Goal: Information Seeking & Learning: Understand process/instructions

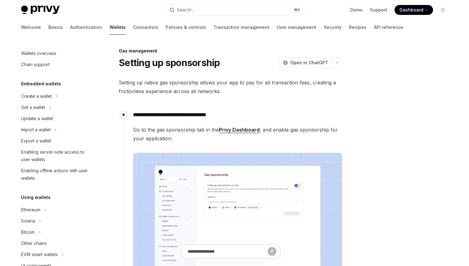
scroll to position [407, 0]
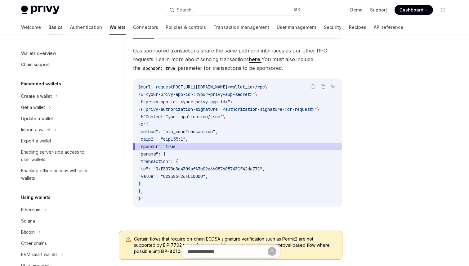
click at [48, 30] on link "Basics" at bounding box center [55, 27] width 14 height 15
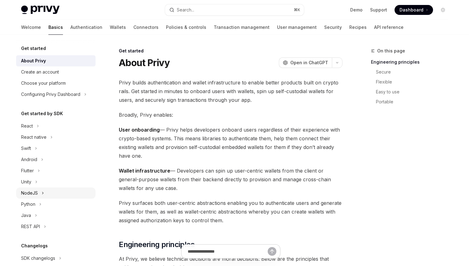
click at [43, 193] on icon at bounding box center [43, 192] width 2 height 7
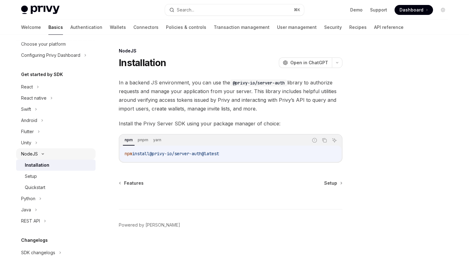
scroll to position [40, 0]
click at [331, 183] on span "Setup" at bounding box center [330, 183] width 13 height 6
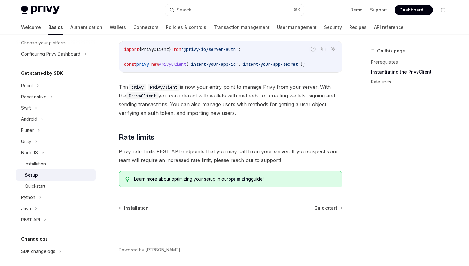
scroll to position [143, 0]
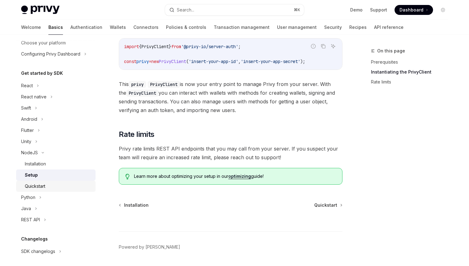
click at [41, 187] on div "Quickstart" at bounding box center [35, 185] width 20 height 7
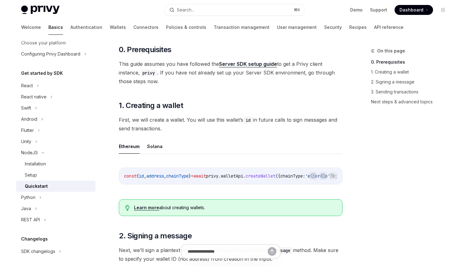
scroll to position [47, 0]
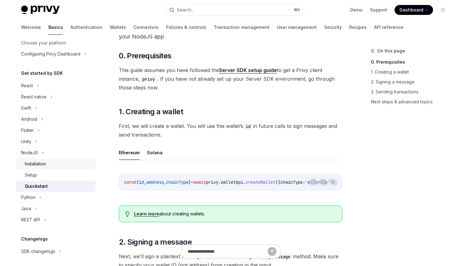
click at [46, 164] on div "Installation" at bounding box center [35, 163] width 21 height 7
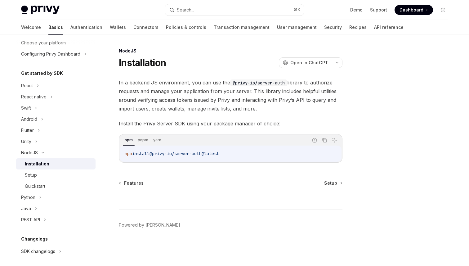
drag, startPoint x: 156, startPoint y: 154, endPoint x: 231, endPoint y: 154, distance: 74.7
click at [230, 154] on code "npm install @privy-io/server-auth@latest" at bounding box center [231, 153] width 212 height 7
copy span "@privy-io/server-auth@latest"
click at [54, 172] on div "Setup" at bounding box center [58, 174] width 67 height 7
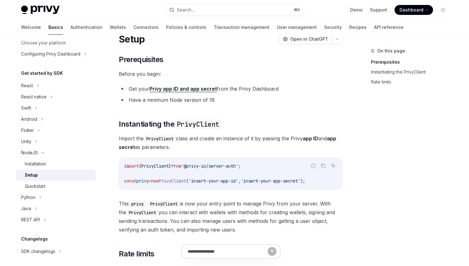
scroll to position [40, 0]
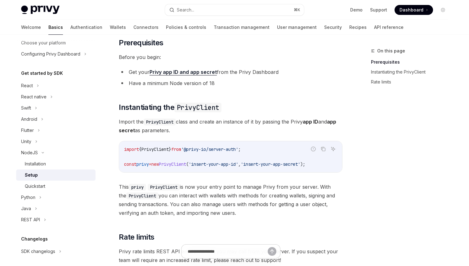
click at [179, 165] on span "PrivyClient" at bounding box center [172, 164] width 27 height 6
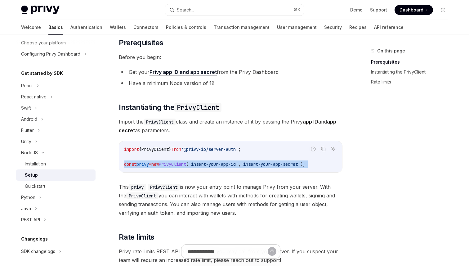
click at [179, 165] on span "PrivyClient" at bounding box center [172, 164] width 27 height 6
copy div "const privy = new PrivyClient ( 'insert-your-app-id' , 'insert-your-app-secret'…"
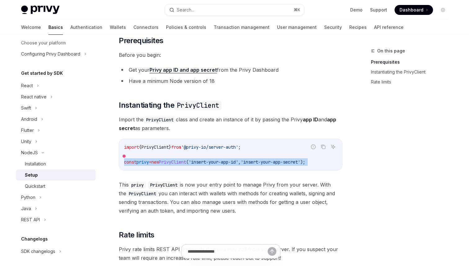
scroll to position [43, 0]
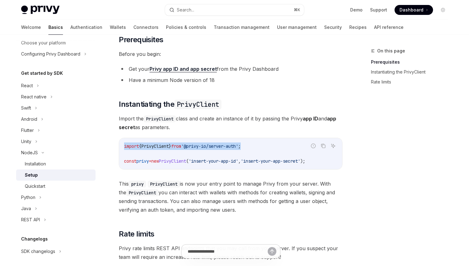
drag, startPoint x: 124, startPoint y: 145, endPoint x: 255, endPoint y: 146, distance: 130.5
click at [255, 146] on code "import { PrivyClient } from '@privy-io/server-auth' ; const privy = new PrivyCl…" at bounding box center [230, 153] width 213 height 22
copy span "import { PrivyClient } from '@privy-io/server-auth' ;"
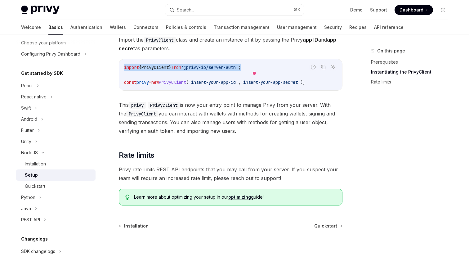
scroll to position [162, 0]
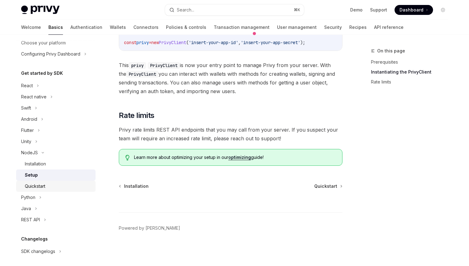
click at [57, 186] on div "Quickstart" at bounding box center [58, 185] width 67 height 7
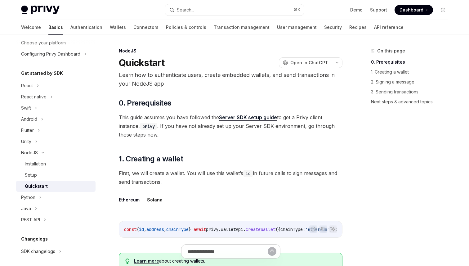
type textarea "*"
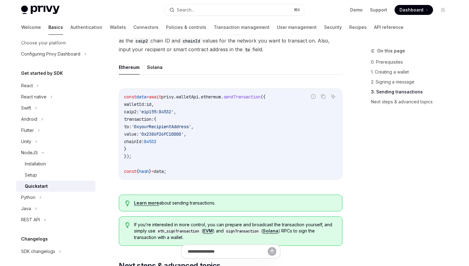
scroll to position [491, 0]
click at [137, 115] on span "caip2:" at bounding box center [131, 112] width 15 height 6
copy span "caip2"
click at [153, 122] on span "transaction:" at bounding box center [139, 120] width 30 height 6
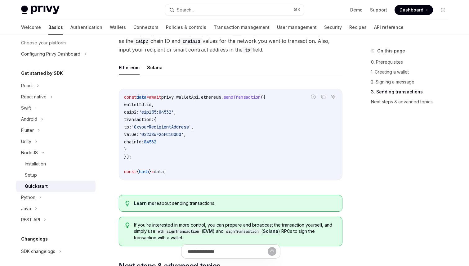
click at [153, 122] on span "transaction:" at bounding box center [139, 120] width 30 height 6
copy span "transaction"
